Goal: Find specific page/section: Find specific page/section

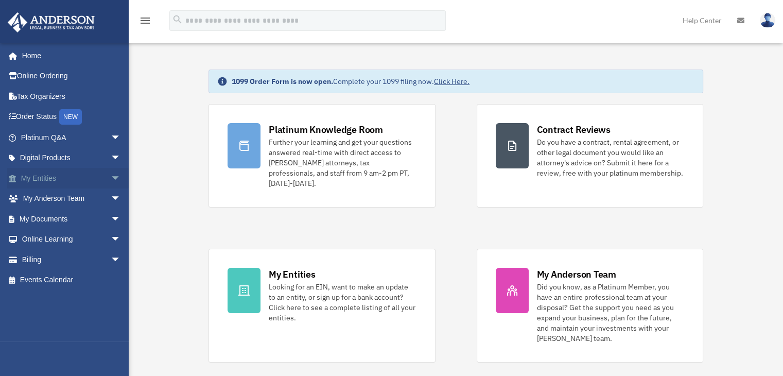
click at [111, 174] on span "arrow_drop_down" at bounding box center [121, 178] width 21 height 21
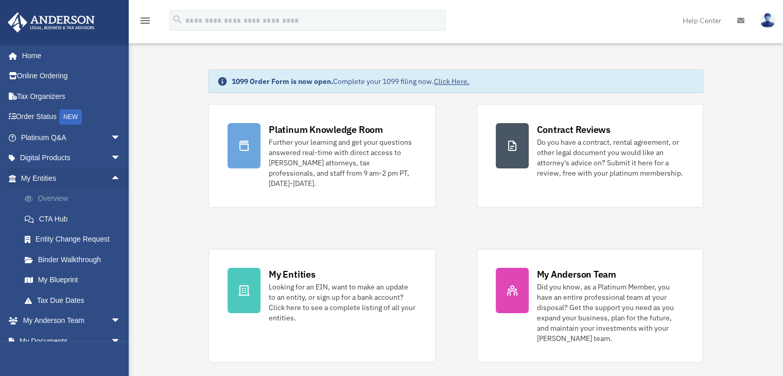
click at [59, 196] on link "Overview" at bounding box center [75, 198] width 122 height 21
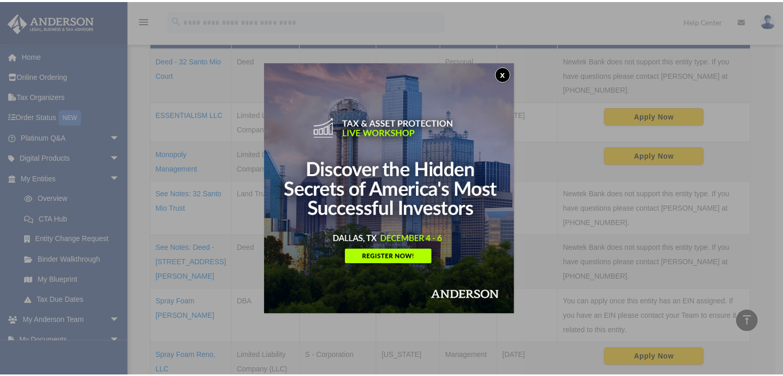
scroll to position [257, 0]
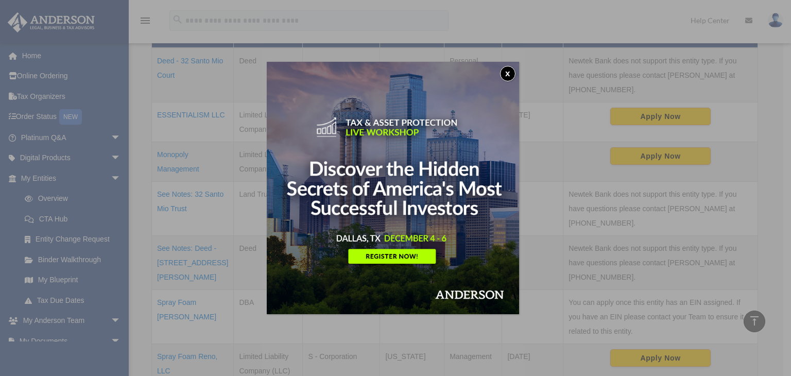
click at [187, 314] on div "x" at bounding box center [395, 188] width 791 height 376
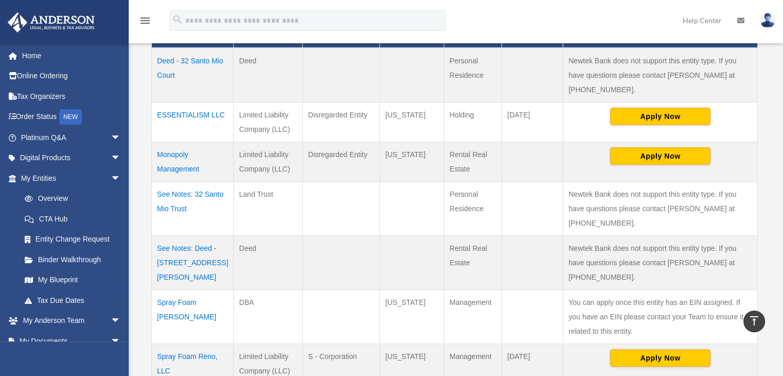
click at [174, 344] on td "Spray Foam Reno, LLC" at bounding box center [193, 364] width 82 height 40
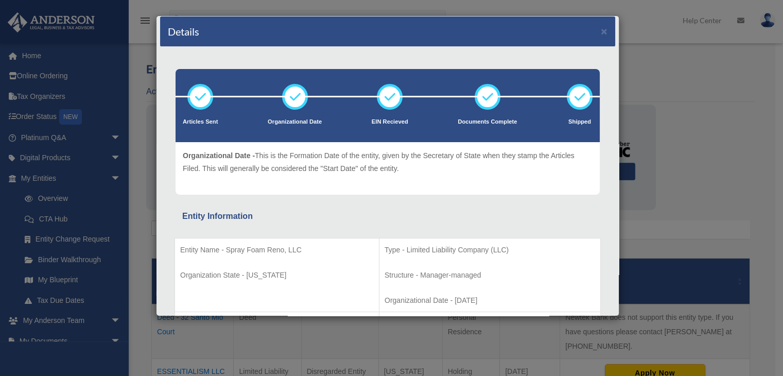
scroll to position [0, 0]
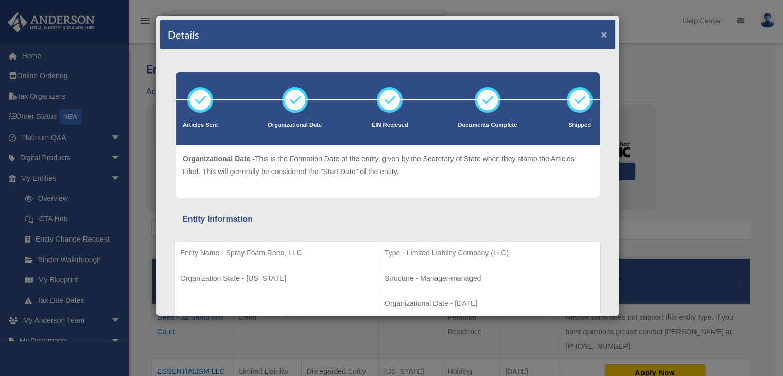
click at [601, 33] on button "×" at bounding box center [604, 34] width 7 height 11
